Goal: Find contact information: Find contact information

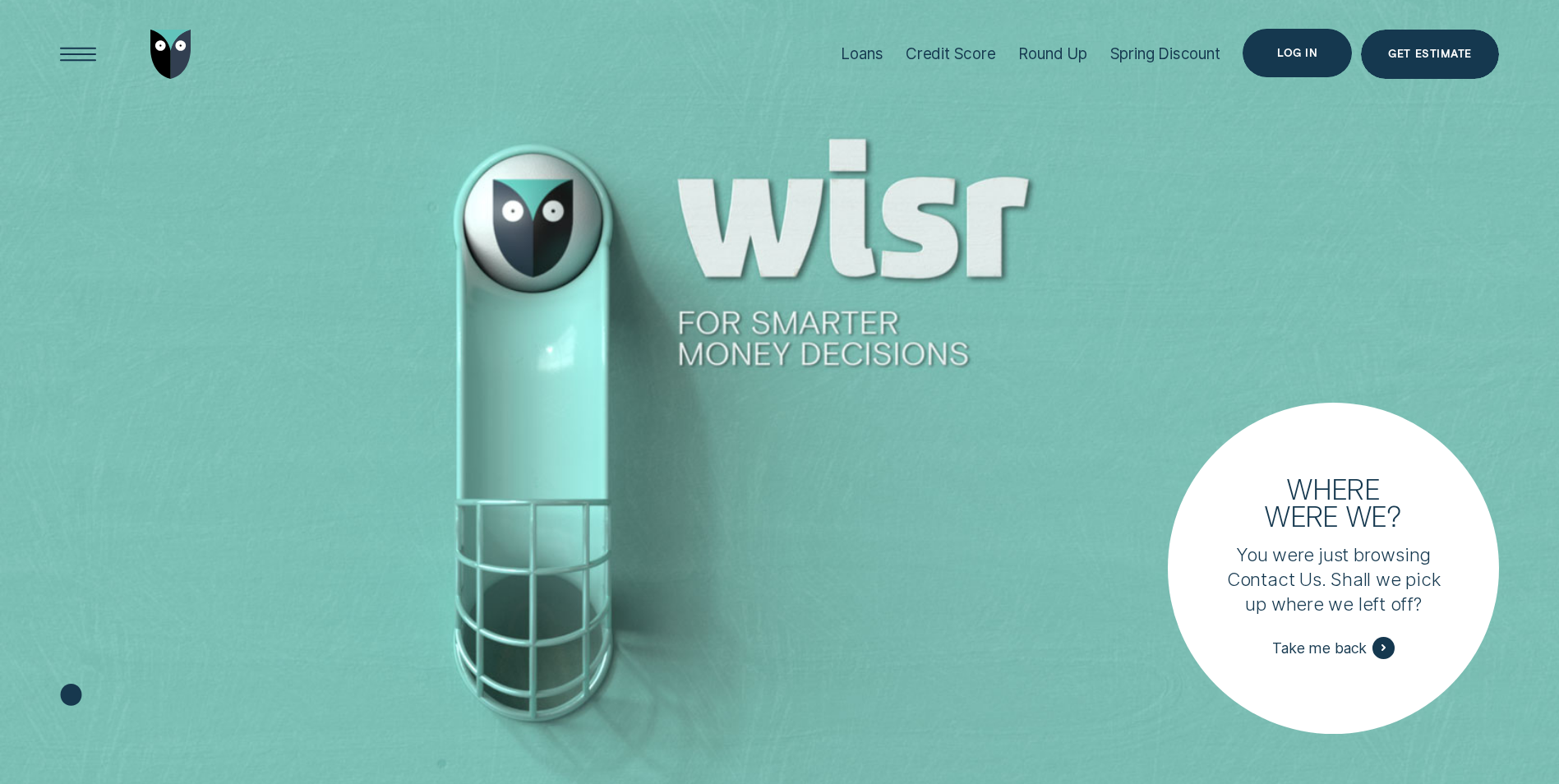
click at [1285, 58] on div "Log in" at bounding box center [1297, 53] width 40 height 10
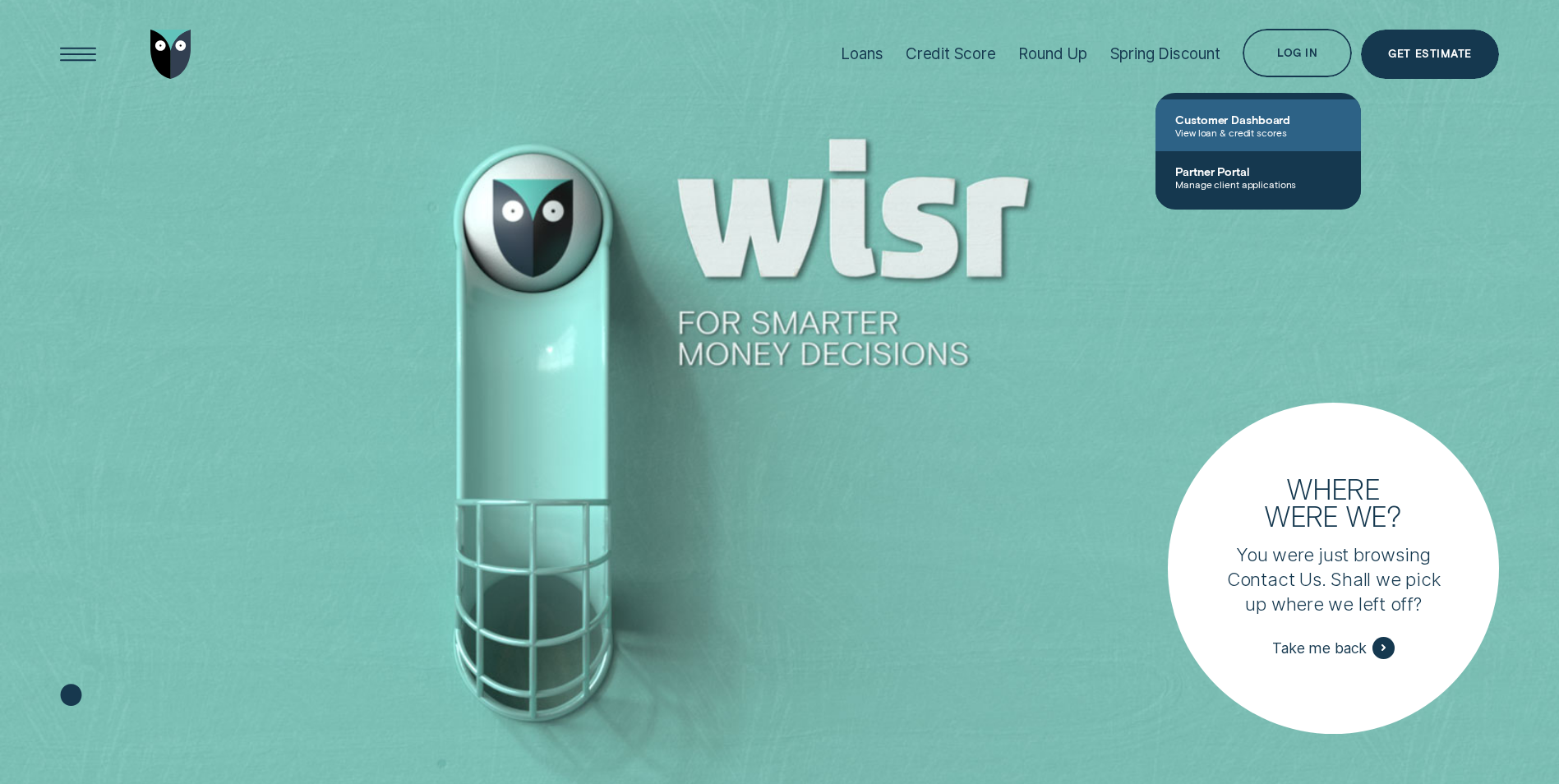
click at [1281, 121] on span "Customer Dashboard" at bounding box center [1258, 119] width 166 height 14
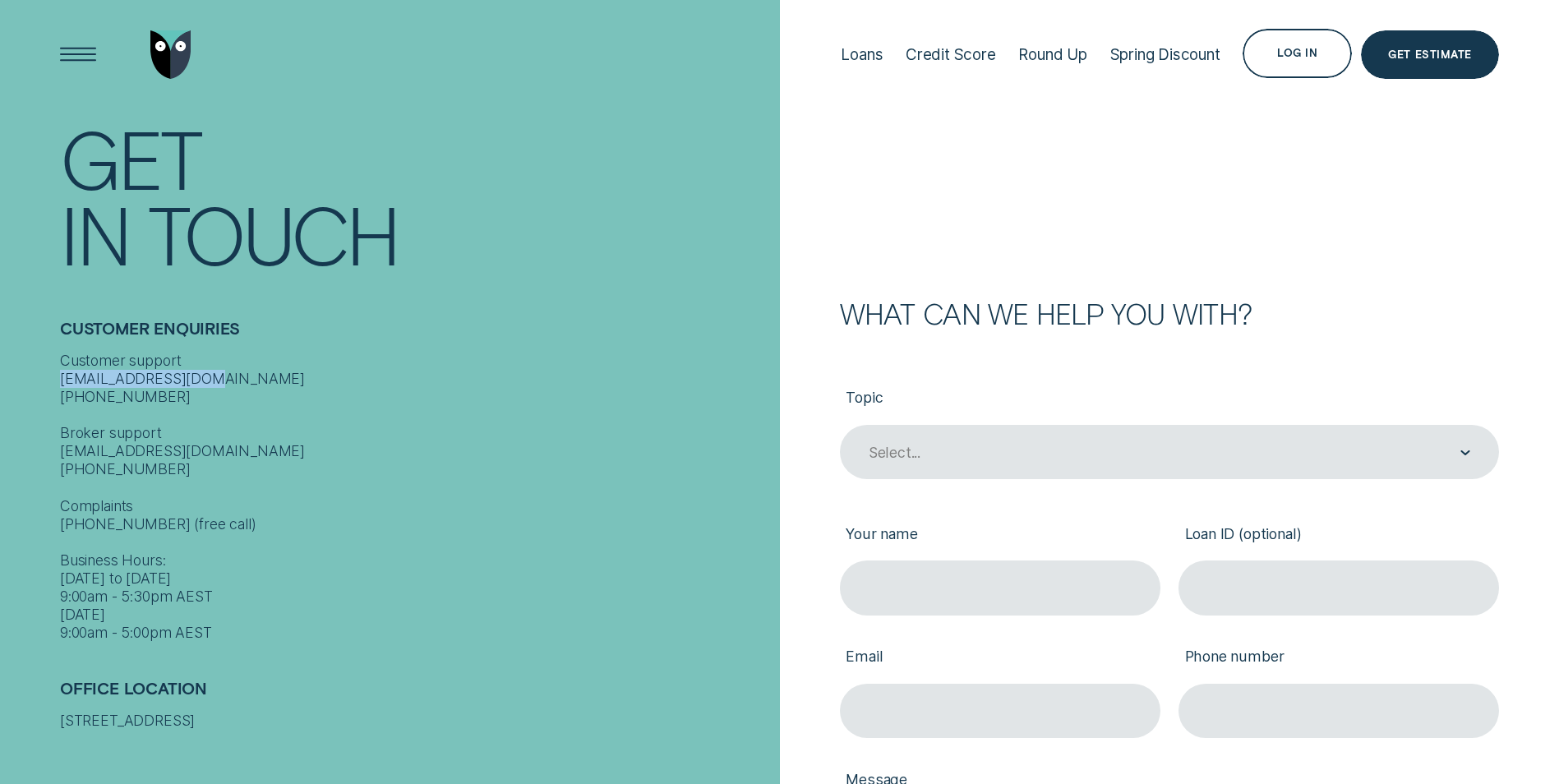
drag, startPoint x: 202, startPoint y: 360, endPoint x: 66, endPoint y: 359, distance: 136.0
click at [65, 359] on div "Customer support [EMAIL_ADDRESS][DOMAIN_NAME] [PHONE_NUMBER] Broker support [EM…" at bounding box center [414, 497] width 711 height 291
copy div "[EMAIL_ADDRESS][DOMAIN_NAME]"
